Goal: Transaction & Acquisition: Purchase product/service

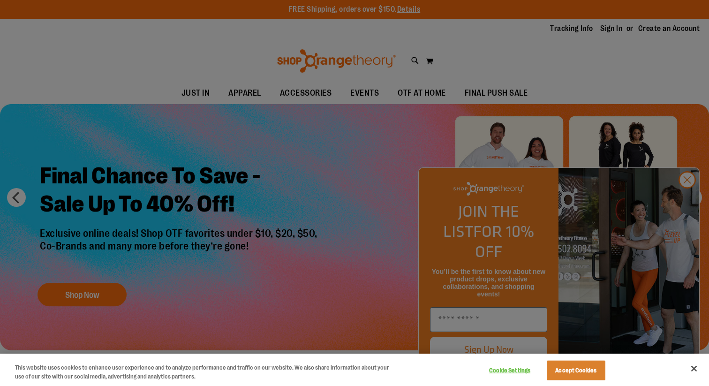
click at [691, 197] on div at bounding box center [354, 193] width 709 height 386
click at [685, 201] on div at bounding box center [354, 193] width 709 height 386
click at [564, 372] on button "Accept Cookies" at bounding box center [576, 371] width 59 height 20
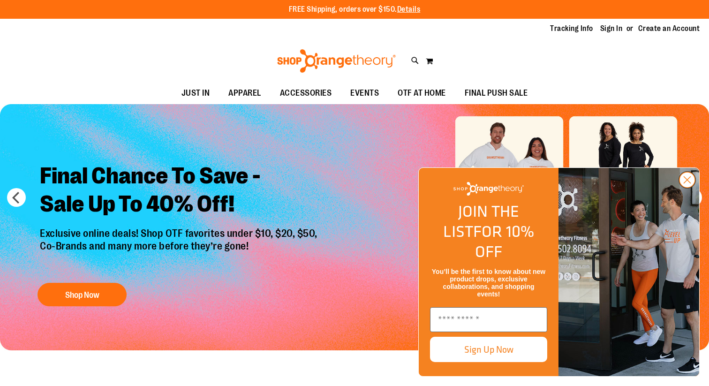
click at [691, 188] on circle "Close dialog" at bounding box center [687, 179] width 15 height 15
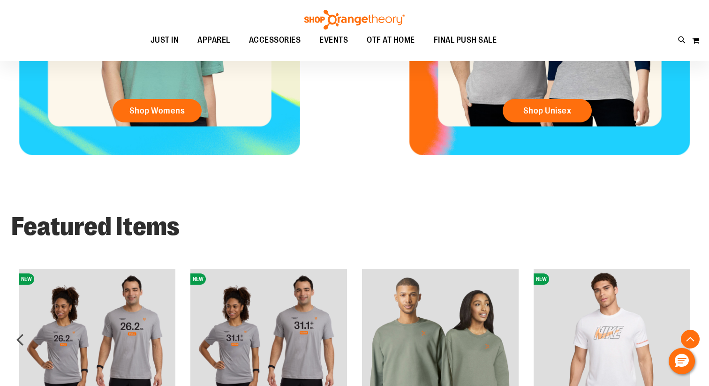
scroll to position [443, 0]
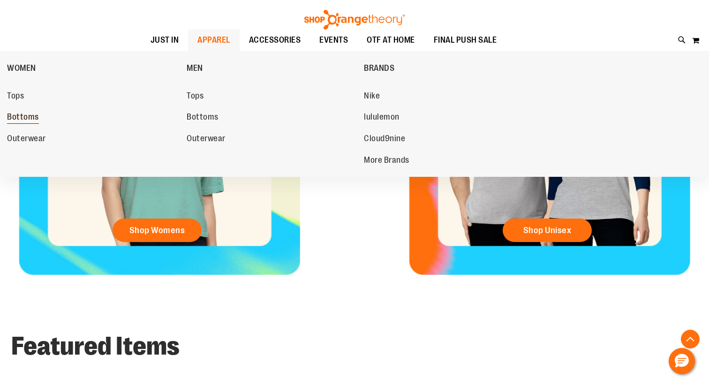
click at [15, 118] on span "Bottoms" at bounding box center [23, 118] width 32 height 12
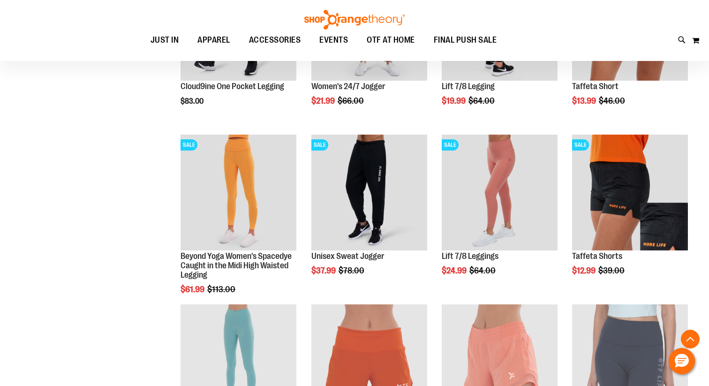
scroll to position [396, 0]
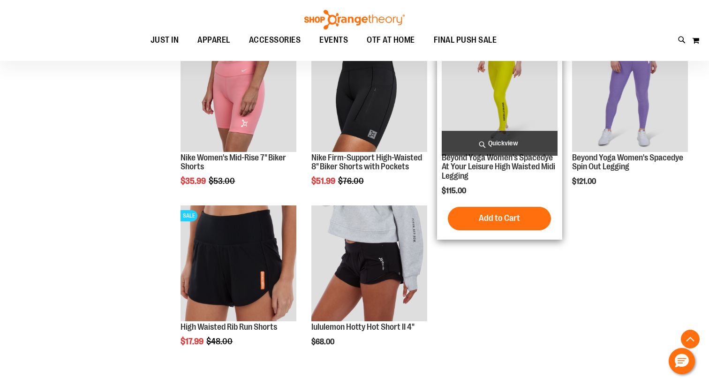
scroll to position [1163, 0]
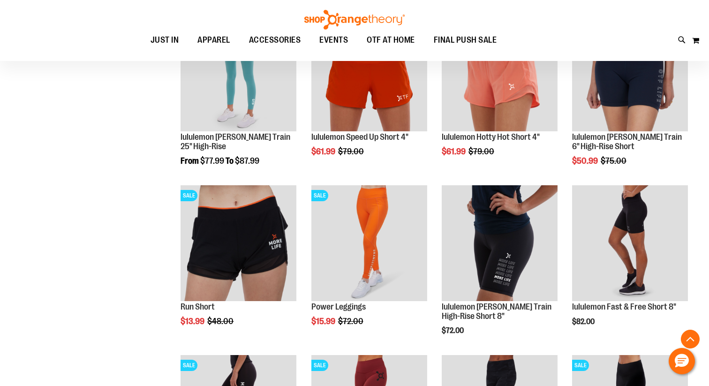
scroll to position [684, 0]
